Goal: Use online tool/utility: Utilize a website feature to perform a specific function

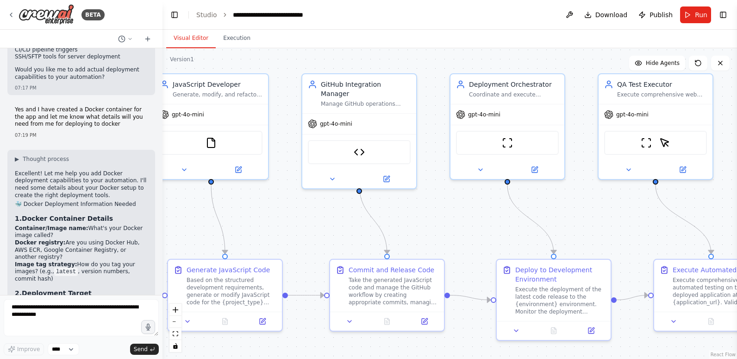
drag, startPoint x: 32, startPoint y: 266, endPoint x: 8, endPoint y: 129, distance: 139.2
drag, startPoint x: 8, startPoint y: 129, endPoint x: 98, endPoint y: 135, distance: 90.1
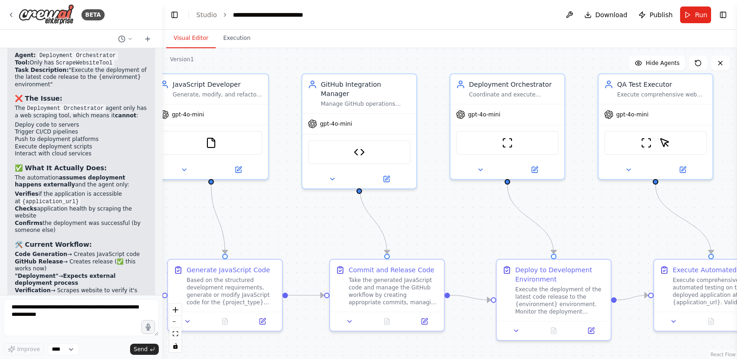
scroll to position [10490, 0]
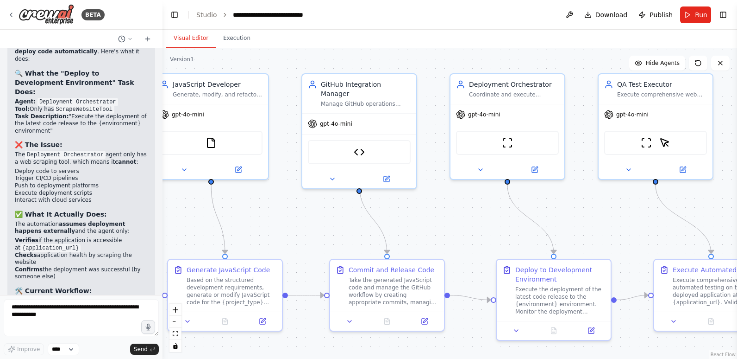
drag, startPoint x: 16, startPoint y: 79, endPoint x: 86, endPoint y: 201, distance: 141.1
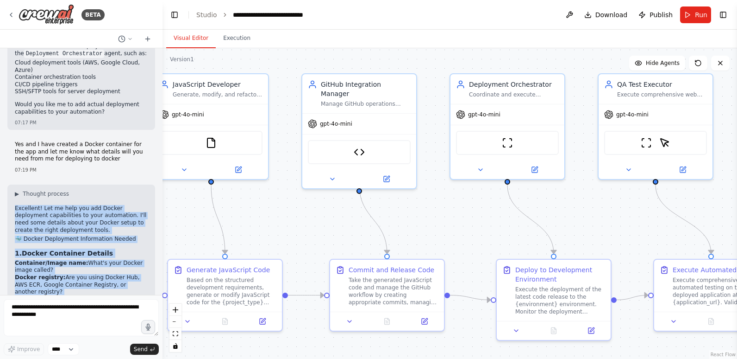
scroll to position [10861, 0]
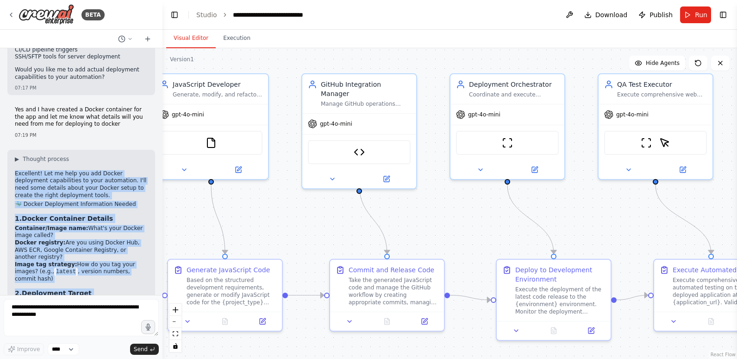
copy div "Loremipsu! Dol si amet con adi Elitse doeiusmodt incididuntut la etdo magnaaliq…"
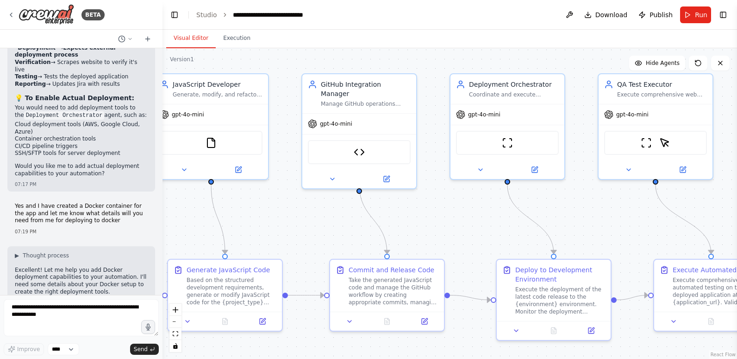
scroll to position [10768, 0]
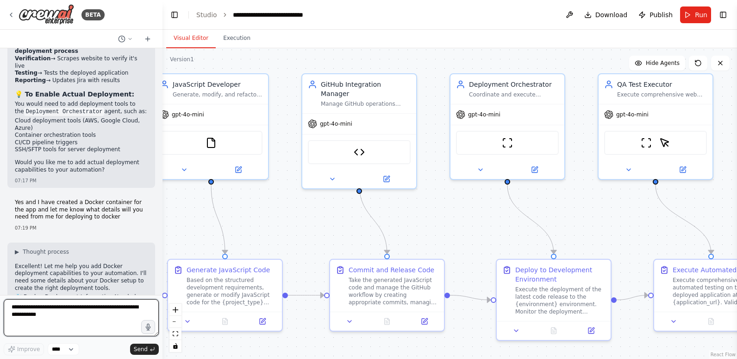
click at [55, 314] on textarea at bounding box center [81, 317] width 155 height 37
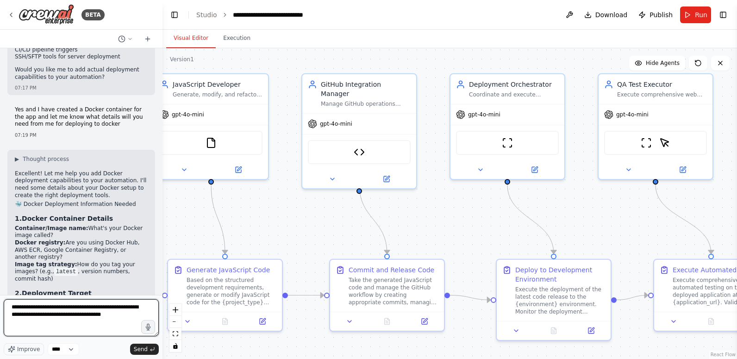
type textarea "**********"
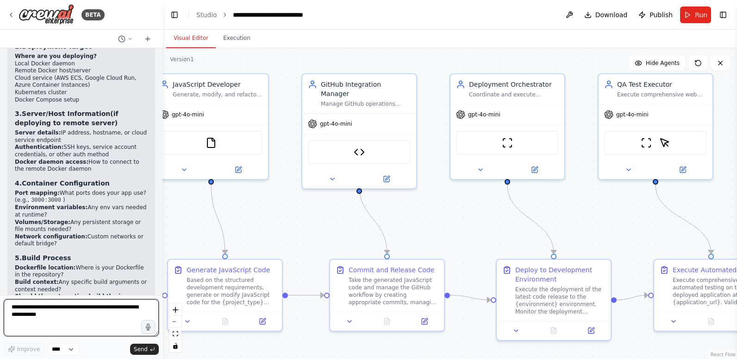
scroll to position [11102, 0]
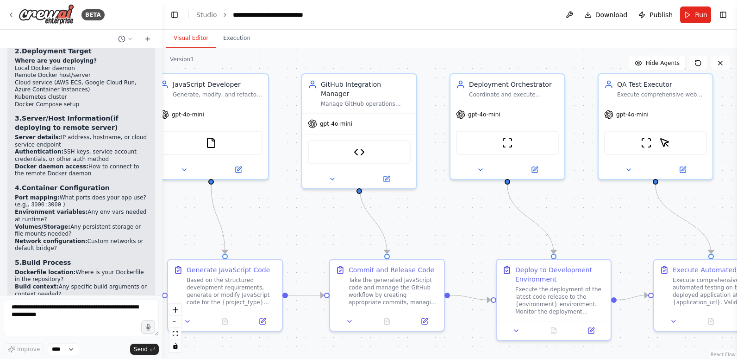
drag, startPoint x: 12, startPoint y: 131, endPoint x: 70, endPoint y: 224, distance: 109.2
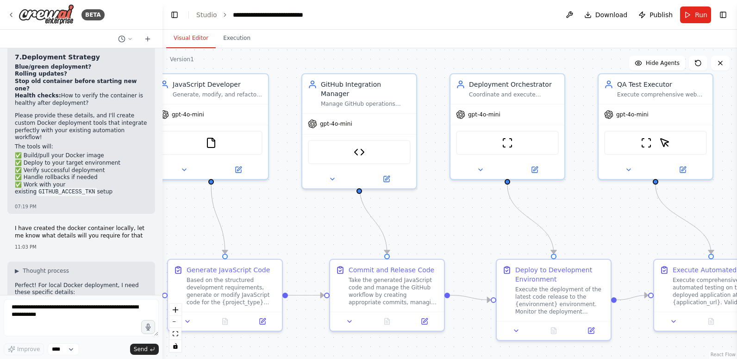
scroll to position [11427, 0]
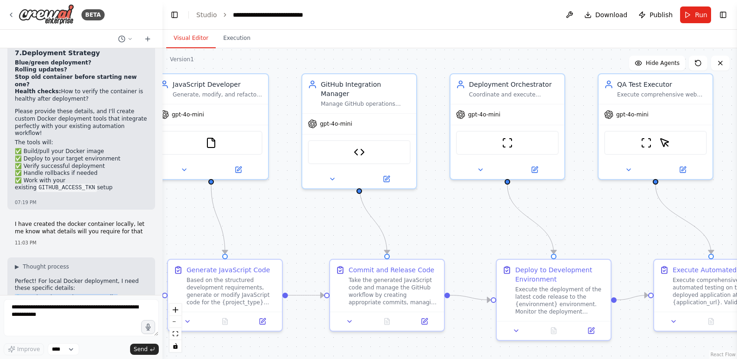
copy div "🐳 Lorem Ipsumd Sitametcon Adipisc 3. Elitse Doeiu Temporincid Utlab etdo: Magn …"
click at [82, 310] on textarea at bounding box center [81, 317] width 155 height 37
